Goal: Transaction & Acquisition: Purchase product/service

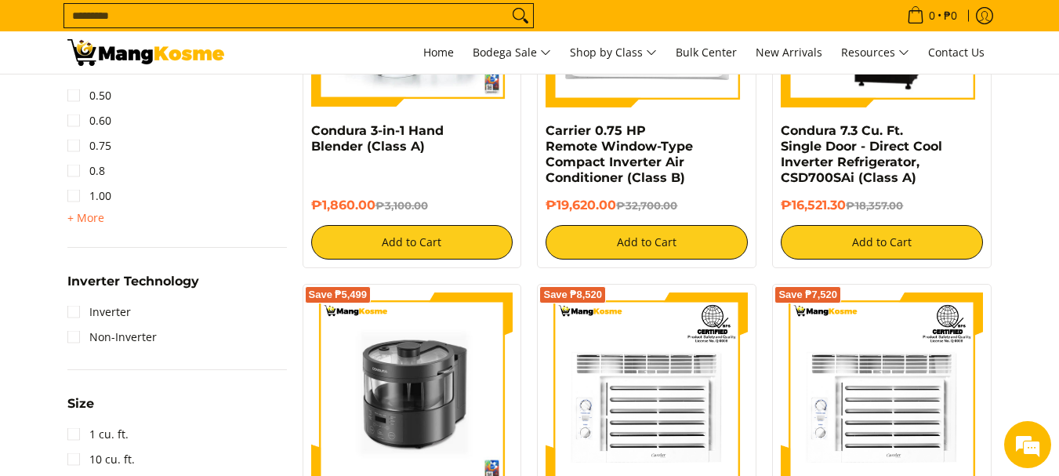
scroll to position [1097, 0]
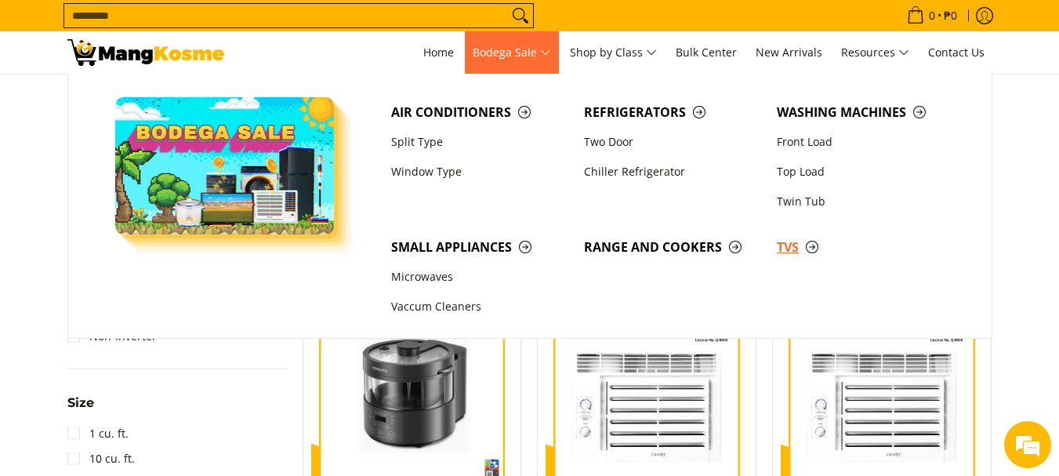
click at [785, 244] on span "TVs" at bounding box center [865, 248] width 177 height 20
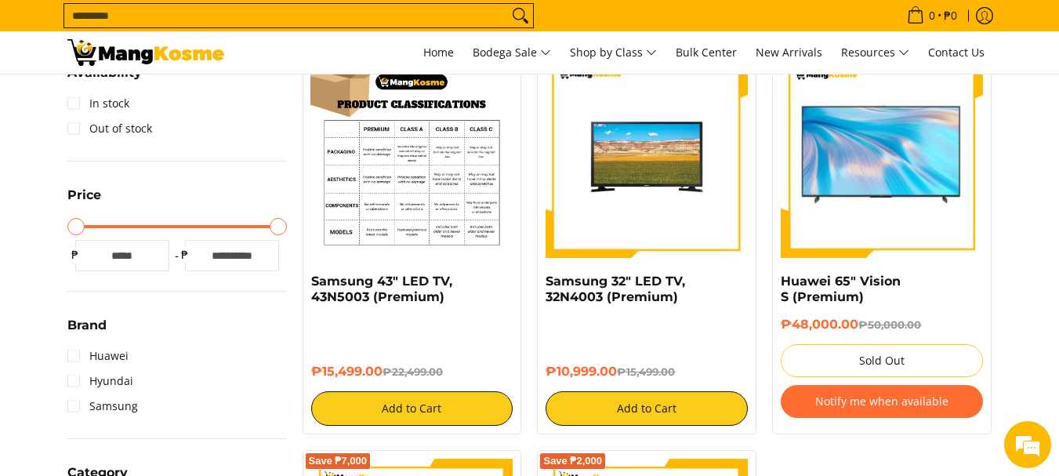
click at [426, 182] on img at bounding box center [412, 157] width 202 height 202
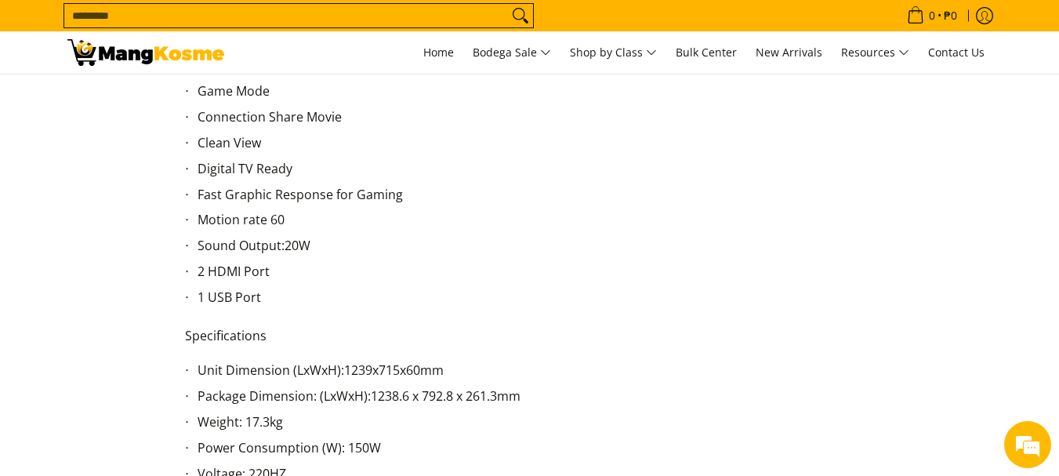
scroll to position [909, 0]
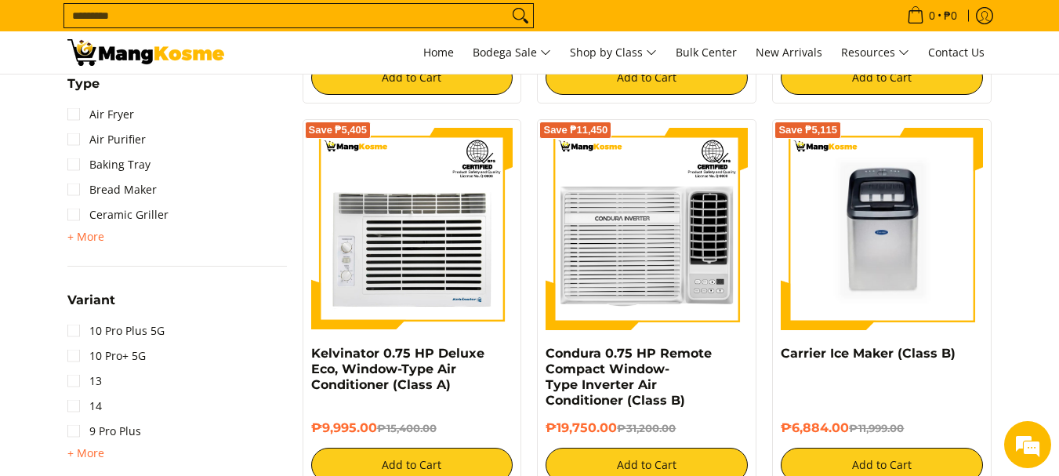
scroll to position [1662, 0]
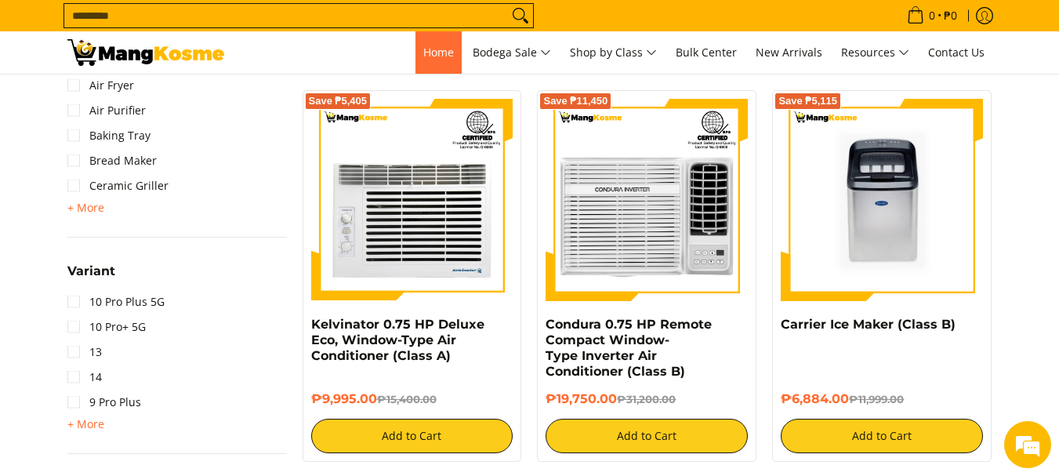
click at [448, 59] on link "Home" at bounding box center [438, 52] width 46 height 42
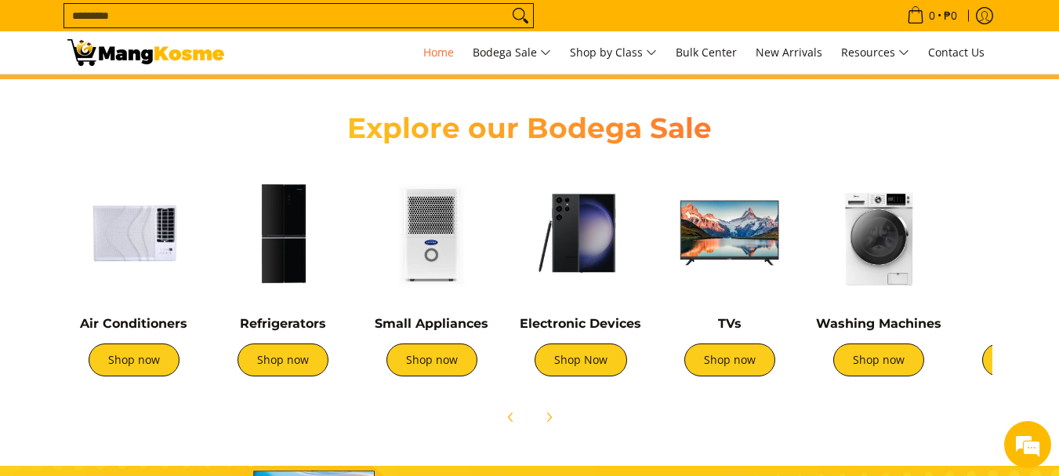
scroll to position [542, 0]
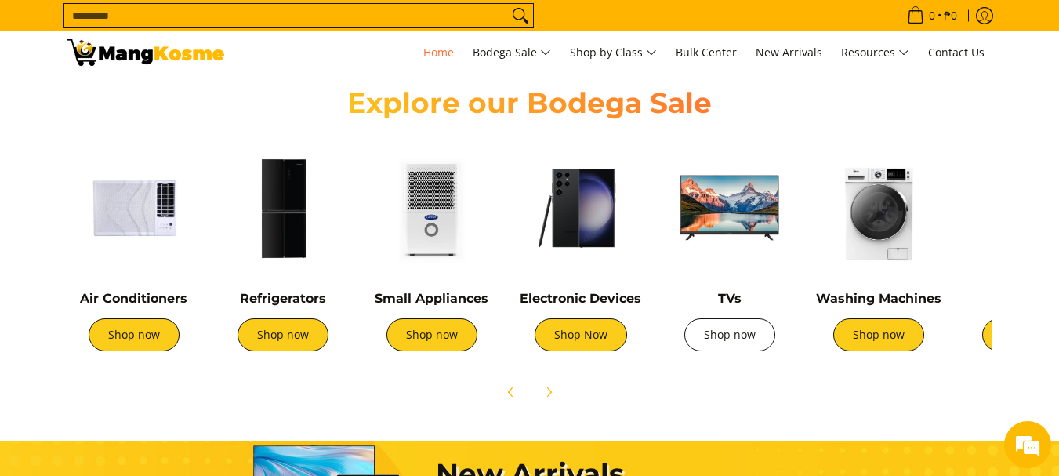
click at [744, 332] on link "Shop now" at bounding box center [729, 334] width 91 height 33
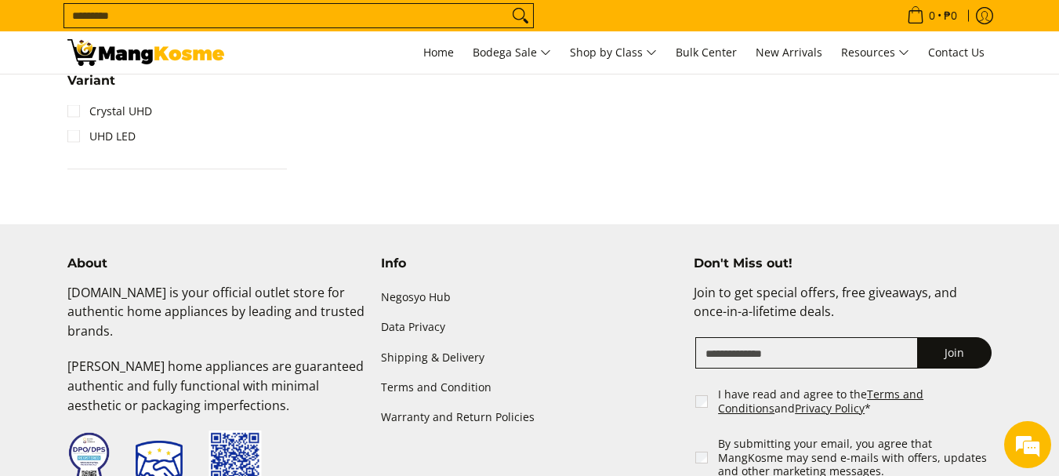
scroll to position [1129, 0]
